Goal: Obtain resource: Obtain resource

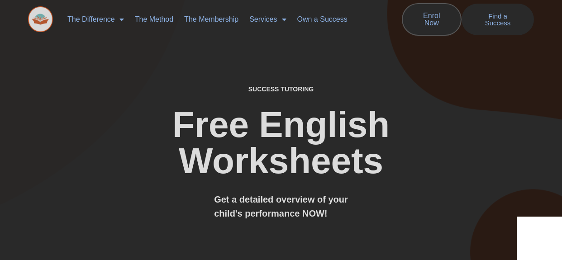
click at [425, 85] on div "SUCCESS TUTORING​ Free English Worksheets​ Get a detailed overview of your chil…" at bounding box center [280, 139] width 505 height 350
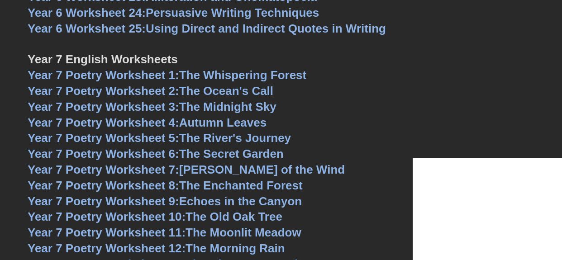
scroll to position [5166, 0]
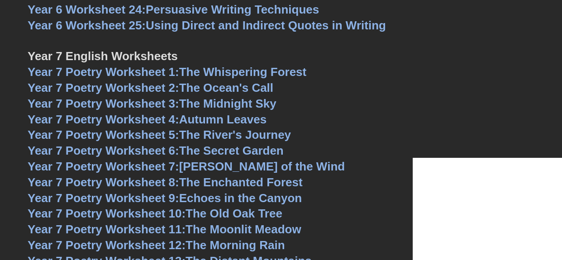
click at [228, 128] on link "Year 7 Poetry Worksheet 5: The River's Journey" at bounding box center [159, 135] width 263 height 14
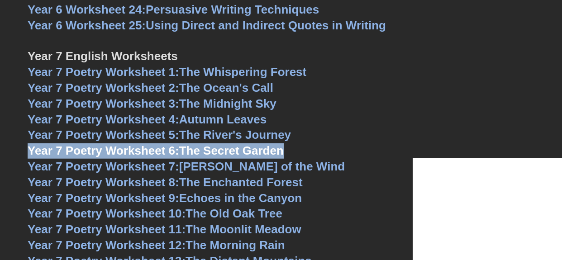
copy link "Year 7 Poetry Worksheet 6: The Secret Garden"
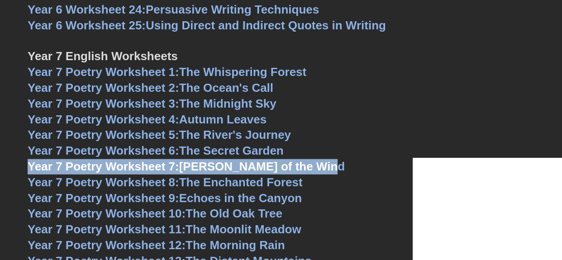
copy link "Year 7 Poetry Worksheet 7: [PERSON_NAME] of the Wind"
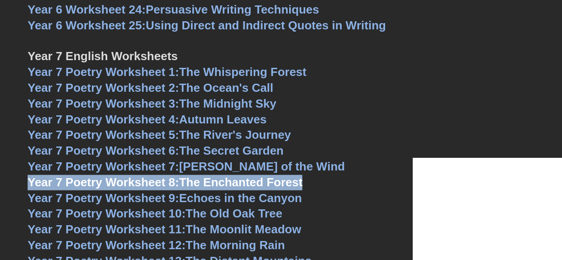
copy link "Year 7 Poetry Worksheet 8: The Enchanted Forest"
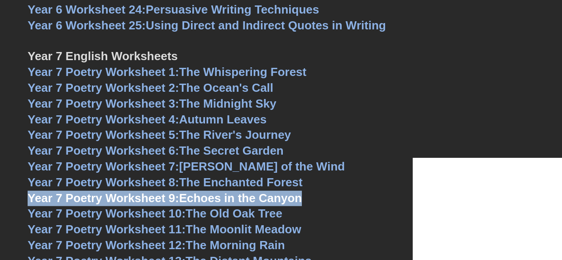
copy link "Year 7 Poetry Worksheet 9: Echoes in the Canyon"
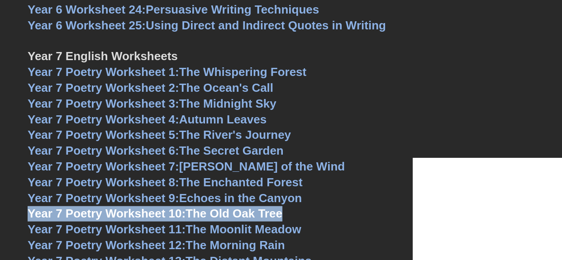
copy link "Year 7 Poetry Worksheet 10: The Old Oak Tree"
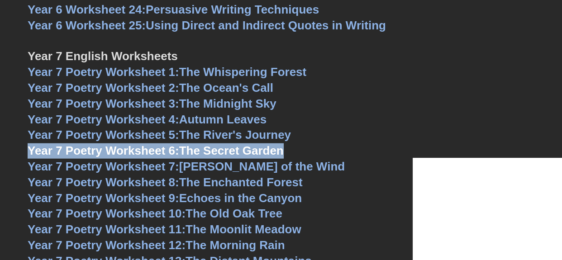
copy link "Year 7 Poetry Worksheet 6: The Secret Garden"
click at [179, 144] on span "Year 7 Poetry Worksheet 6:" at bounding box center [103, 151] width 151 height 14
click at [196, 160] on link "Year 7 Poetry Worksheet 7: [PERSON_NAME] of the Wind" at bounding box center [186, 167] width 317 height 14
click at [172, 175] on span "Year 7 Poetry Worksheet 8:" at bounding box center [103, 182] width 151 height 14
click at [186, 191] on link "Year 7 Poetry Worksheet 9: Echoes in the Canyon" at bounding box center [165, 198] width 274 height 14
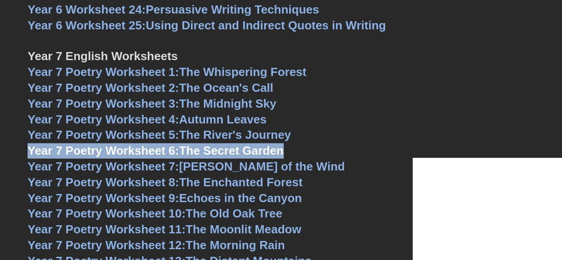
click at [200, 191] on link "Year 7 Poetry Worksheet 9: Echoes in the Canyon" at bounding box center [165, 198] width 274 height 14
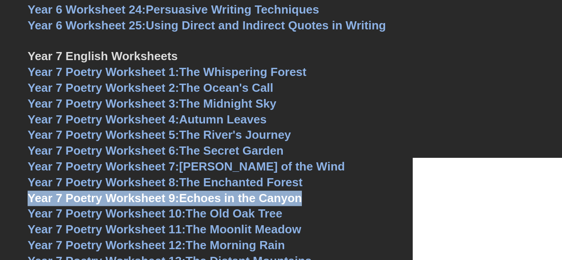
click at [177, 128] on span "Year 7 Poetry Worksheet 5:" at bounding box center [103, 135] width 151 height 14
click at [182, 144] on link "Year 7 Poetry Worksheet 6: The Secret Garden" at bounding box center [156, 151] width 256 height 14
